Goal: Transaction & Acquisition: Purchase product/service

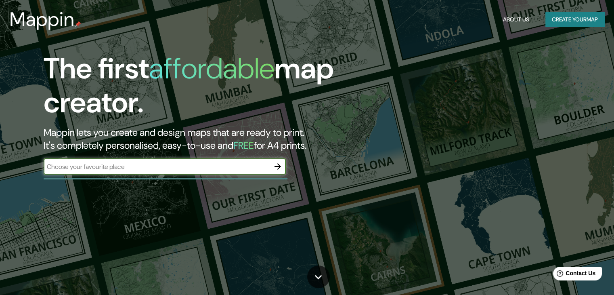
click at [168, 164] on input "text" at bounding box center [157, 166] width 226 height 9
type input "[PERSON_NAME]"
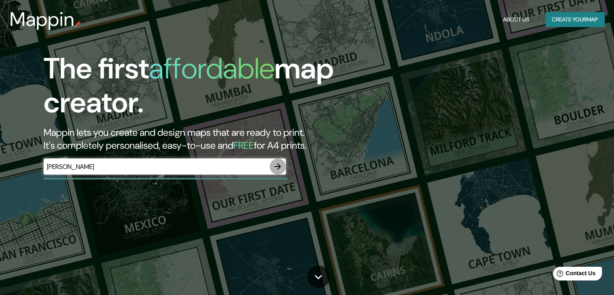
click at [276, 168] on icon "button" at bounding box center [278, 166] width 10 height 10
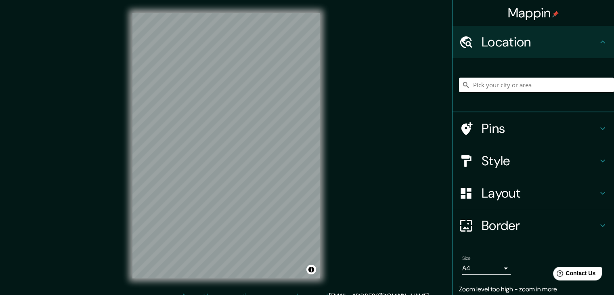
click at [324, 160] on div "© Mapbox © OpenStreetMap Improve this map" at bounding box center [225, 145] width 213 height 291
click at [493, 87] on input "Pick your city or area" at bounding box center [536, 84] width 155 height 15
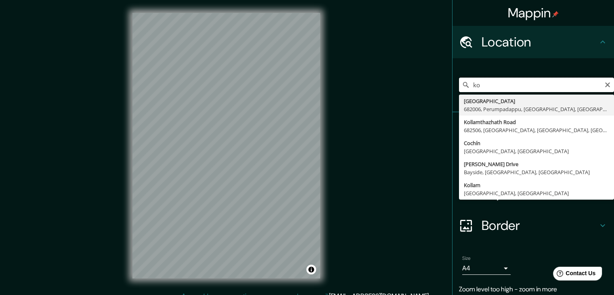
type input "k"
type input "La Joya, Caracollo, Departamento de [GEOGRAPHIC_DATA], [GEOGRAPHIC_DATA]"
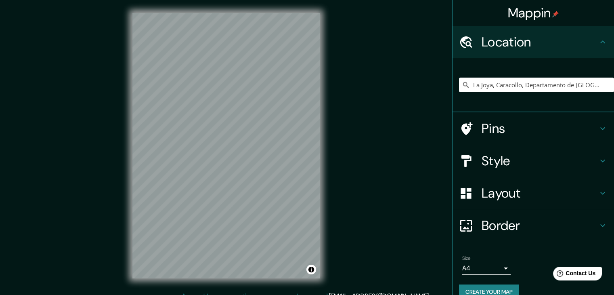
click at [598, 158] on icon at bounding box center [603, 161] width 10 height 10
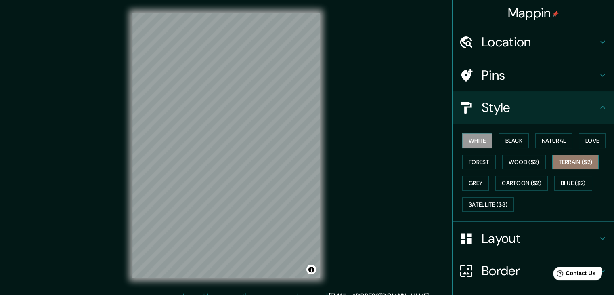
click at [566, 160] on button "Terrain ($2)" at bounding box center [575, 162] width 47 height 15
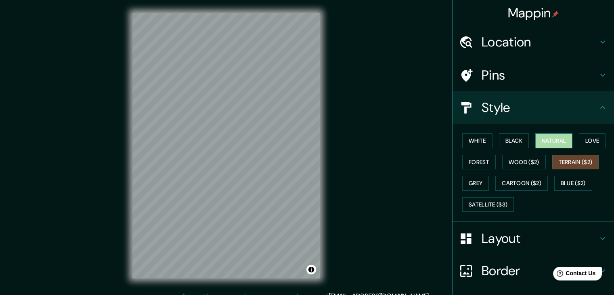
click at [547, 144] on button "Natural" at bounding box center [553, 140] width 37 height 15
click at [462, 161] on button "Forest" at bounding box center [478, 162] width 33 height 15
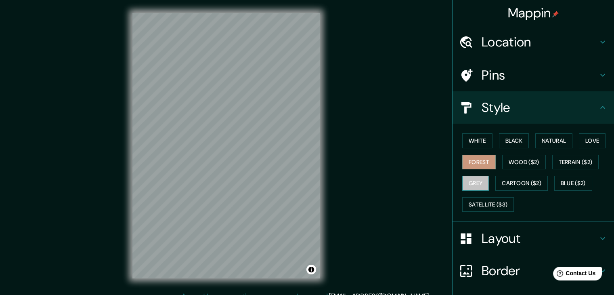
click at [469, 184] on button "Grey" at bounding box center [475, 183] width 27 height 15
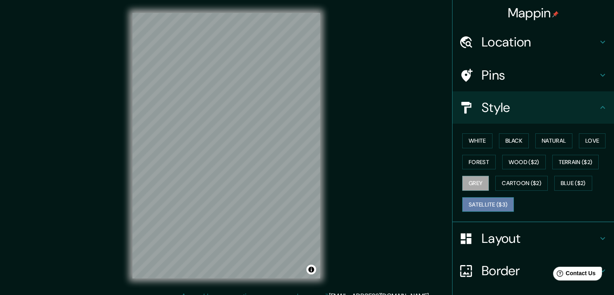
click at [487, 201] on button "Satellite ($3)" at bounding box center [488, 204] width 52 height 15
